Goal: Task Accomplishment & Management: Manage account settings

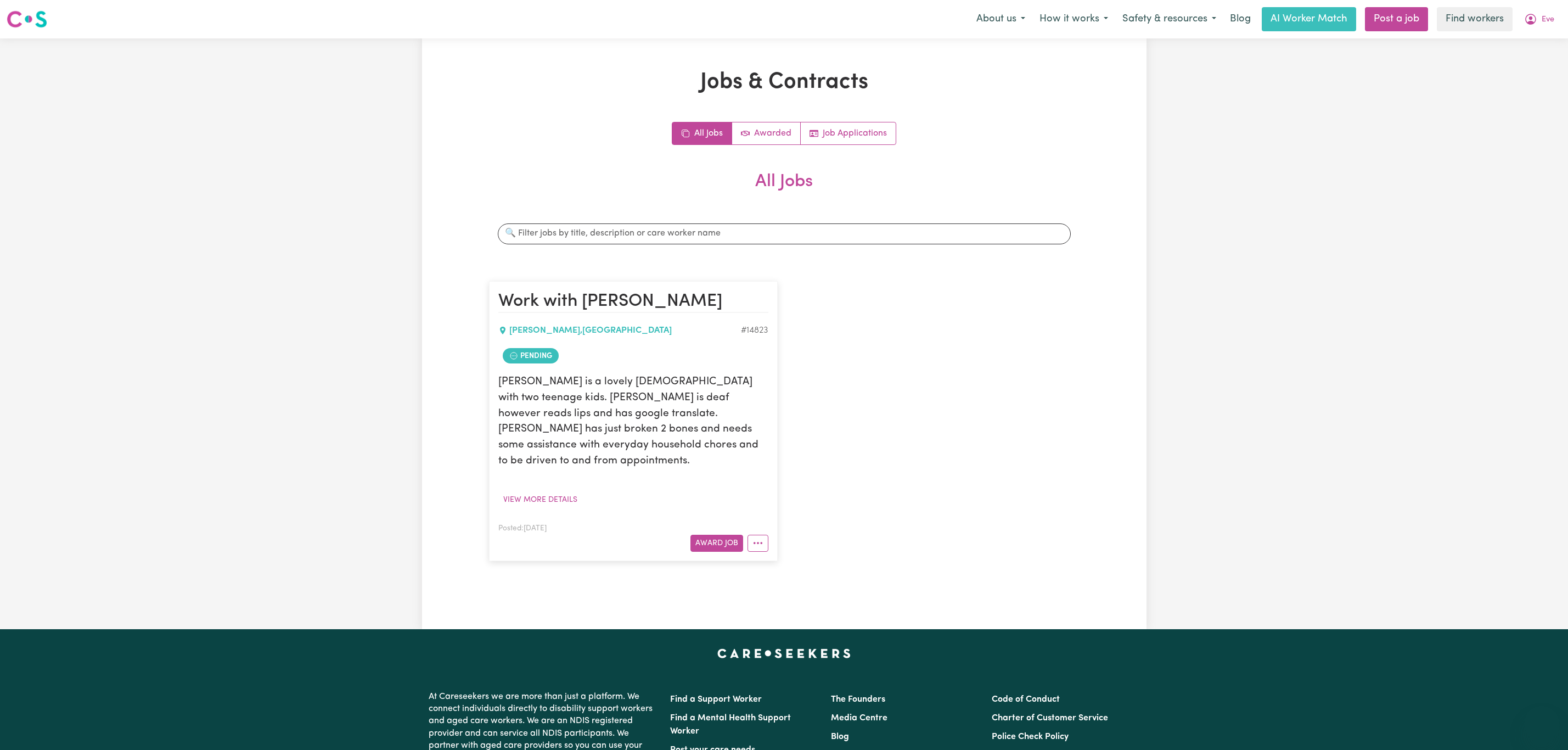
click at [1543, 14] on span "Eve" at bounding box center [1547, 20] width 13 height 12
click at [1519, 60] on link "Logout" at bounding box center [1518, 62] width 87 height 21
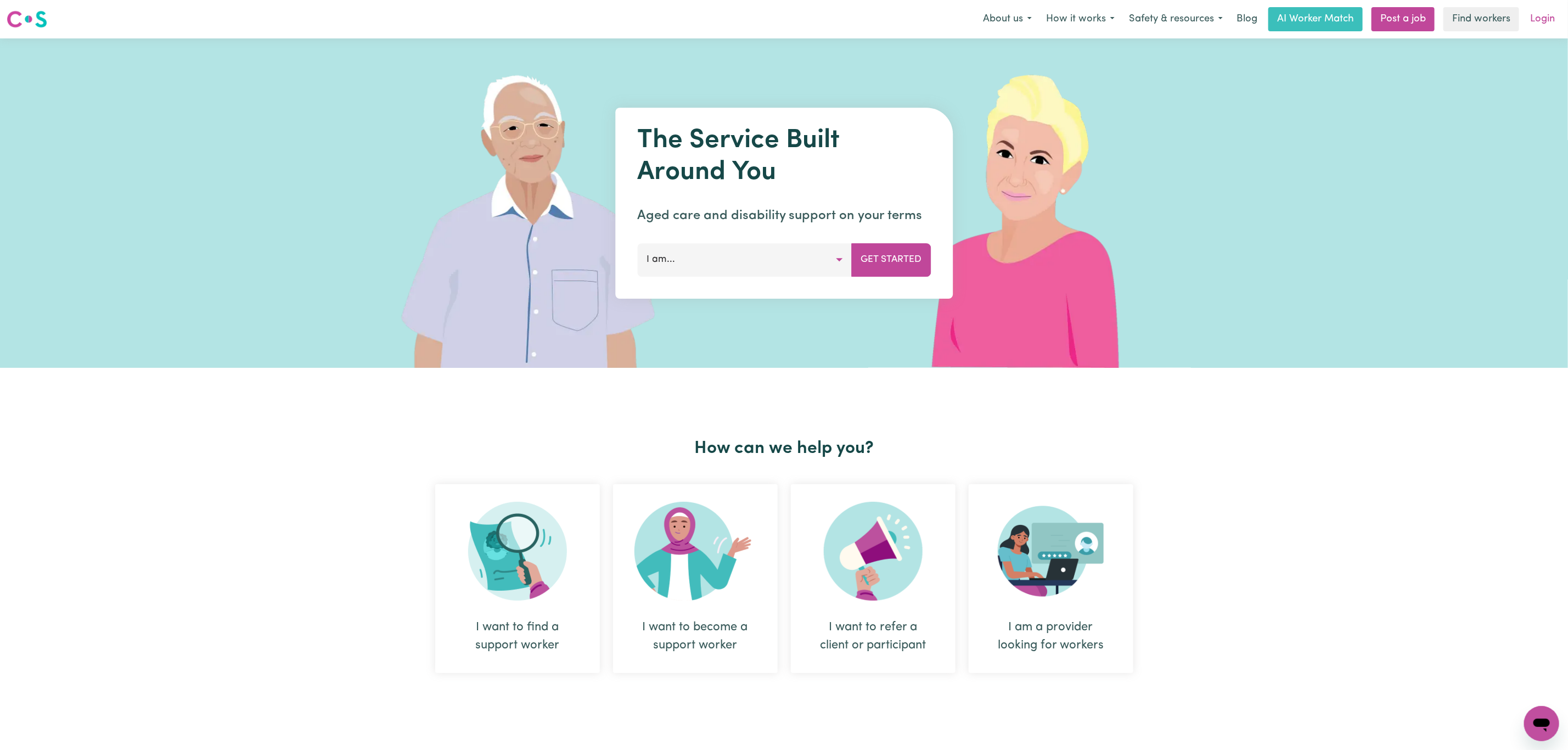
click at [1537, 17] on link "Login" at bounding box center [1542, 19] width 38 height 24
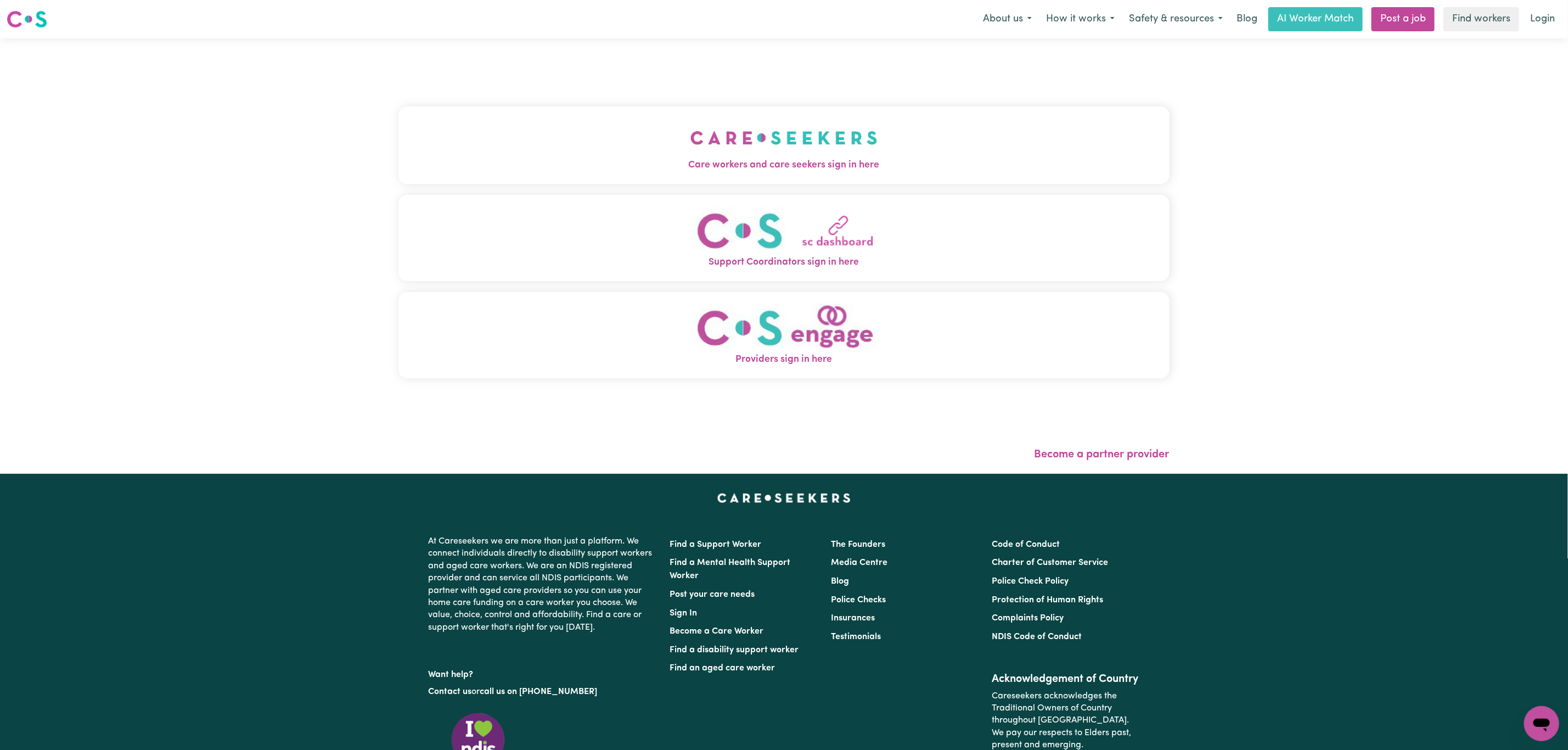
click at [646, 107] on button "Care workers and care seekers sign in here" at bounding box center [783, 145] width 771 height 77
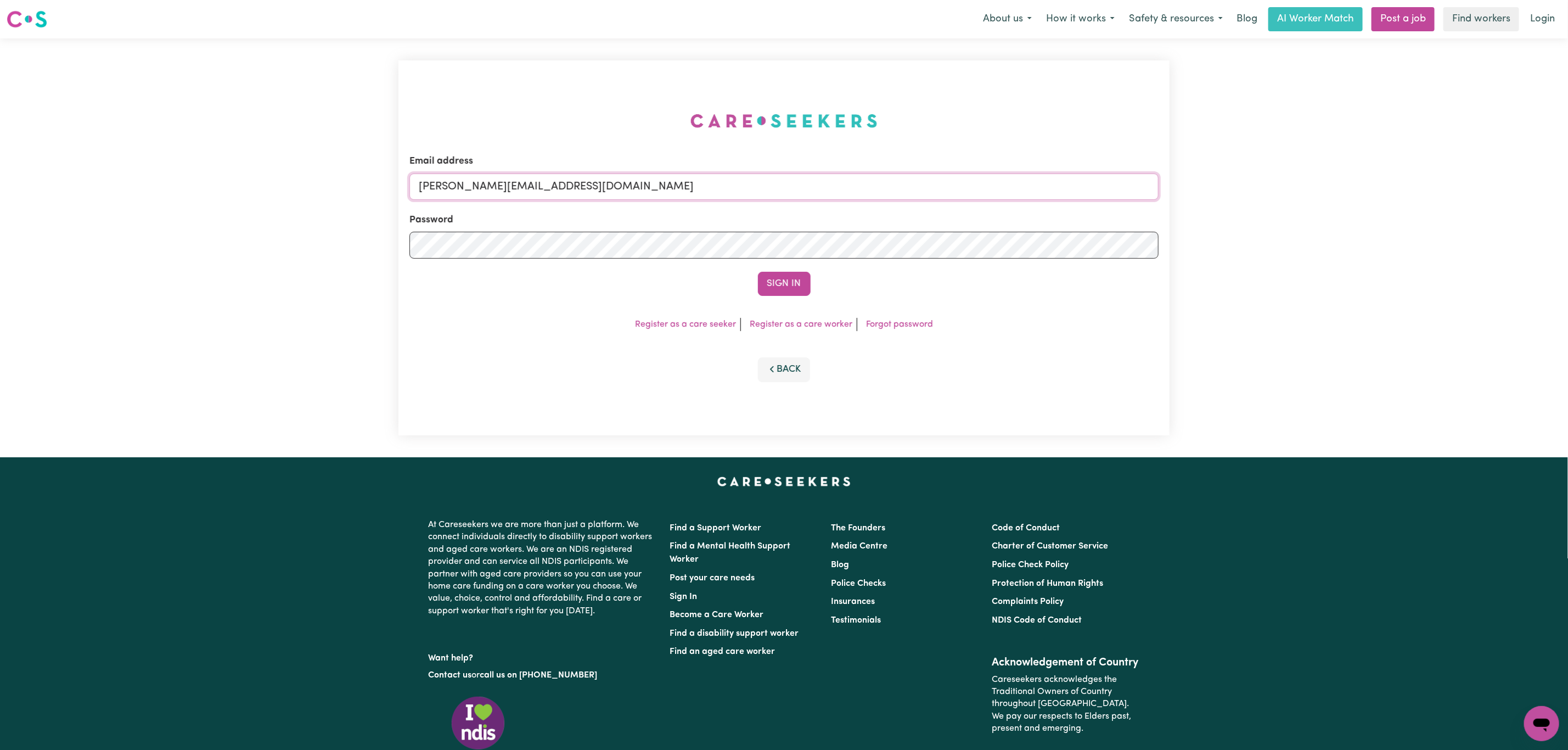
drag, startPoint x: 518, startPoint y: 188, endPoint x: 527, endPoint y: 193, distance: 10.3
click at [518, 188] on input "mikayla+engage@careseekers.com.au" at bounding box center [784, 187] width 749 height 27
drag, startPoint x: 476, startPoint y: 193, endPoint x: 739, endPoint y: 196, distance: 263.0
click at [739, 196] on input "superuser~mikayla@careseekers.com.au" at bounding box center [784, 187] width 749 height 27
type input "superuser~bellabreene@gmail.com"
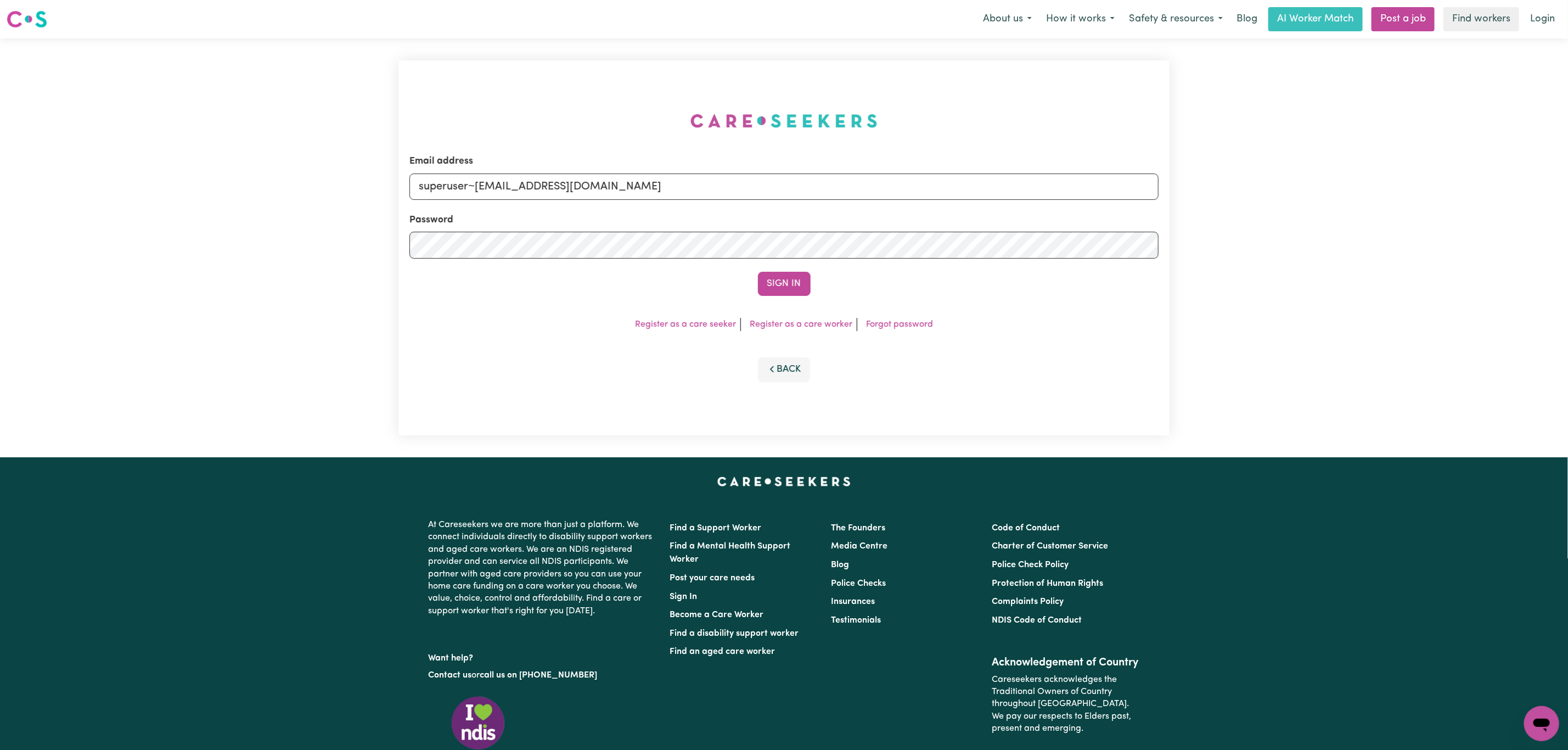
click at [788, 265] on form "Email address superuser~bellabreene@gmail.com Password Sign In" at bounding box center [784, 225] width 749 height 142
click at [786, 279] on button "Sign In" at bounding box center [784, 284] width 53 height 24
